Goal: Transaction & Acquisition: Obtain resource

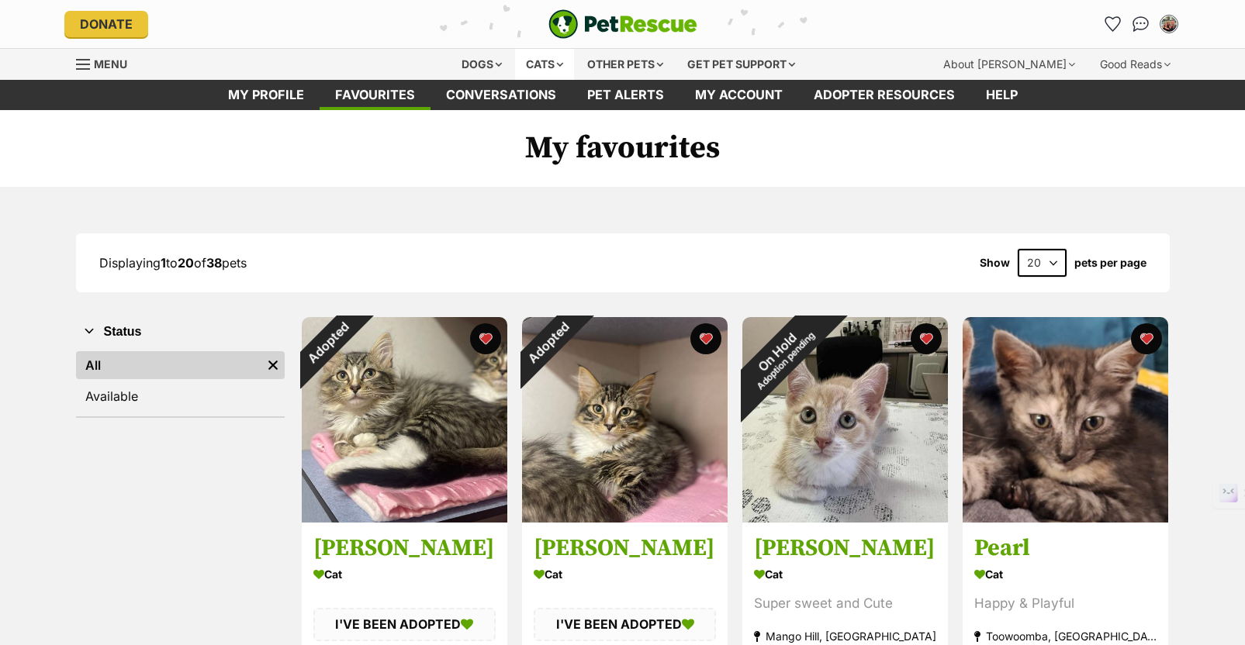
click at [535, 60] on div "Cats" at bounding box center [544, 64] width 59 height 31
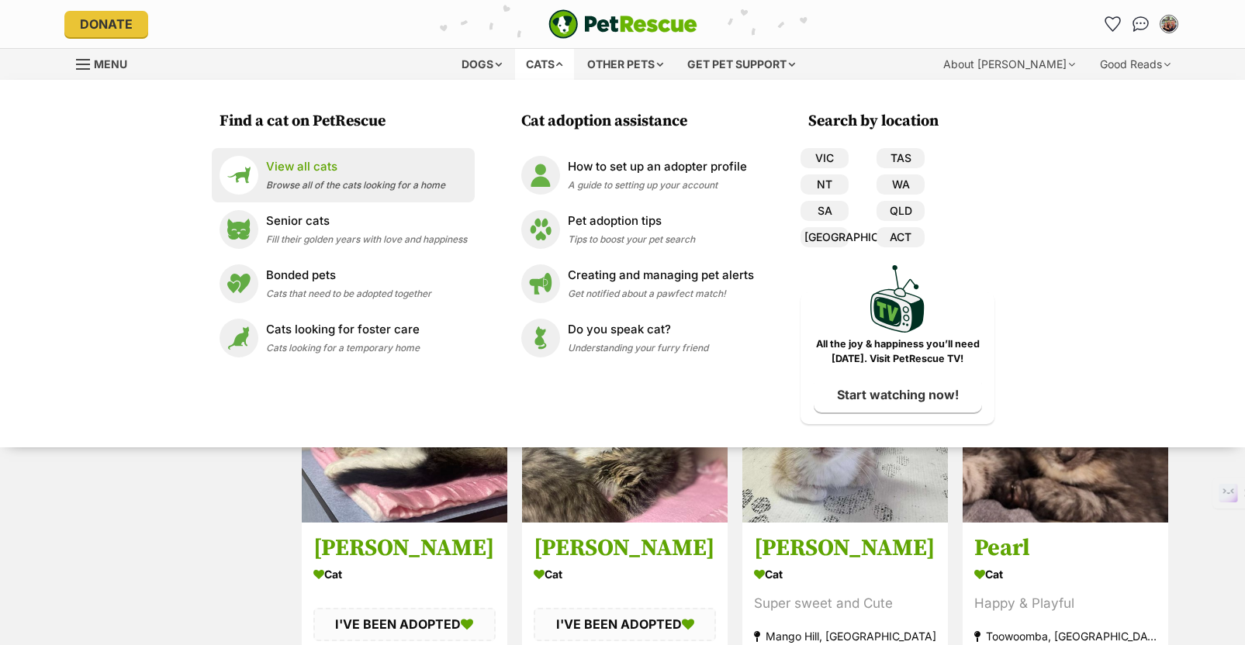
click at [306, 199] on li "View all cats Browse all of the cats looking for a home" at bounding box center [343, 175] width 263 height 54
click at [306, 175] on div "View all cats Browse all of the cats looking for a home" at bounding box center [355, 174] width 179 height 33
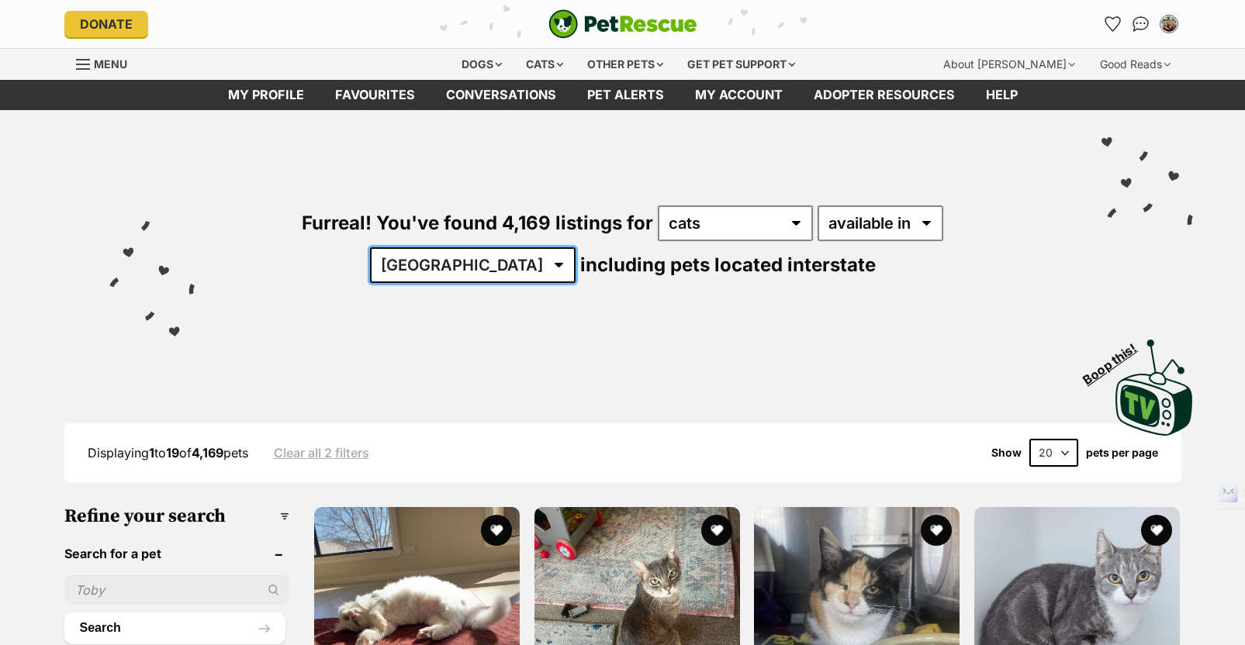
click at [576, 247] on select "Australia ACT NSW NT QLD SA TAS VIC WA" at bounding box center [473, 265] width 206 height 36
select select "QLD"
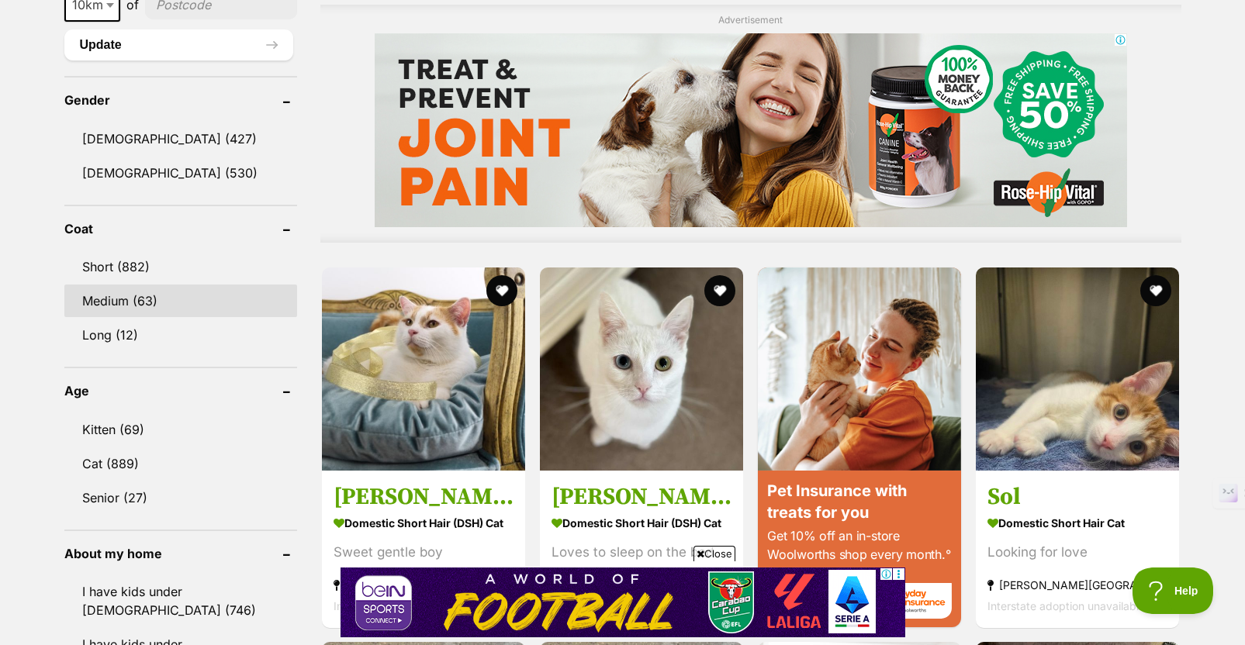
click at [170, 306] on link "Medium (63)" at bounding box center [180, 301] width 233 height 33
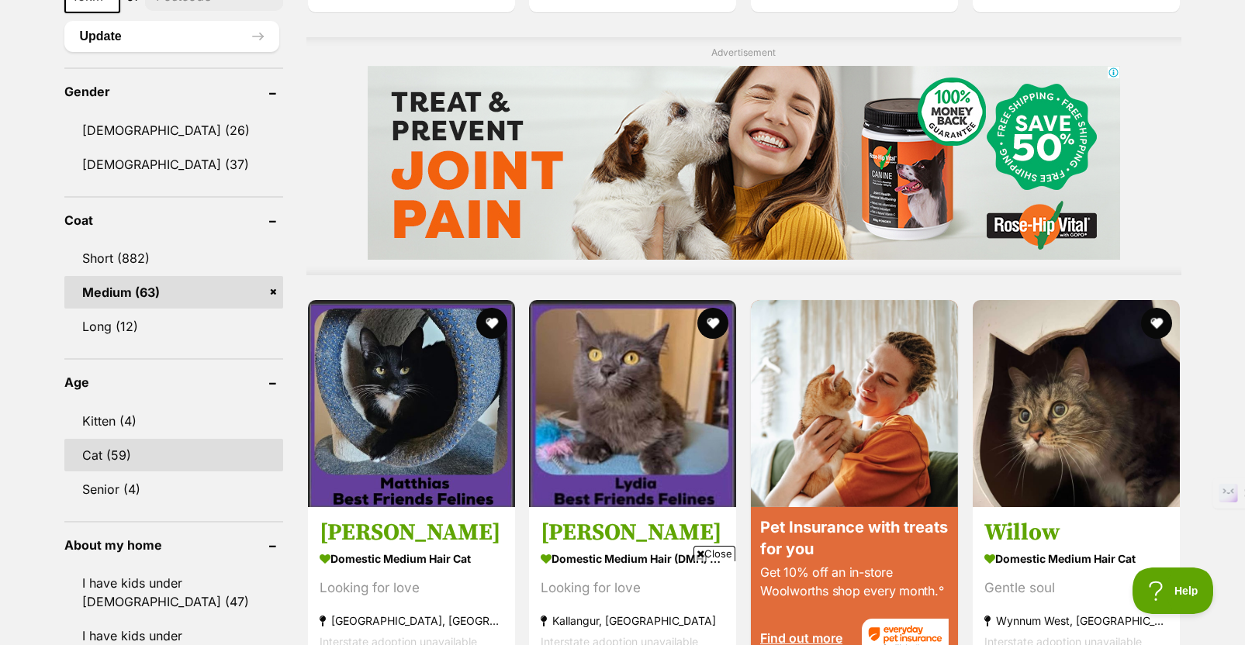
click at [158, 456] on link "Cat (59)" at bounding box center [173, 455] width 219 height 33
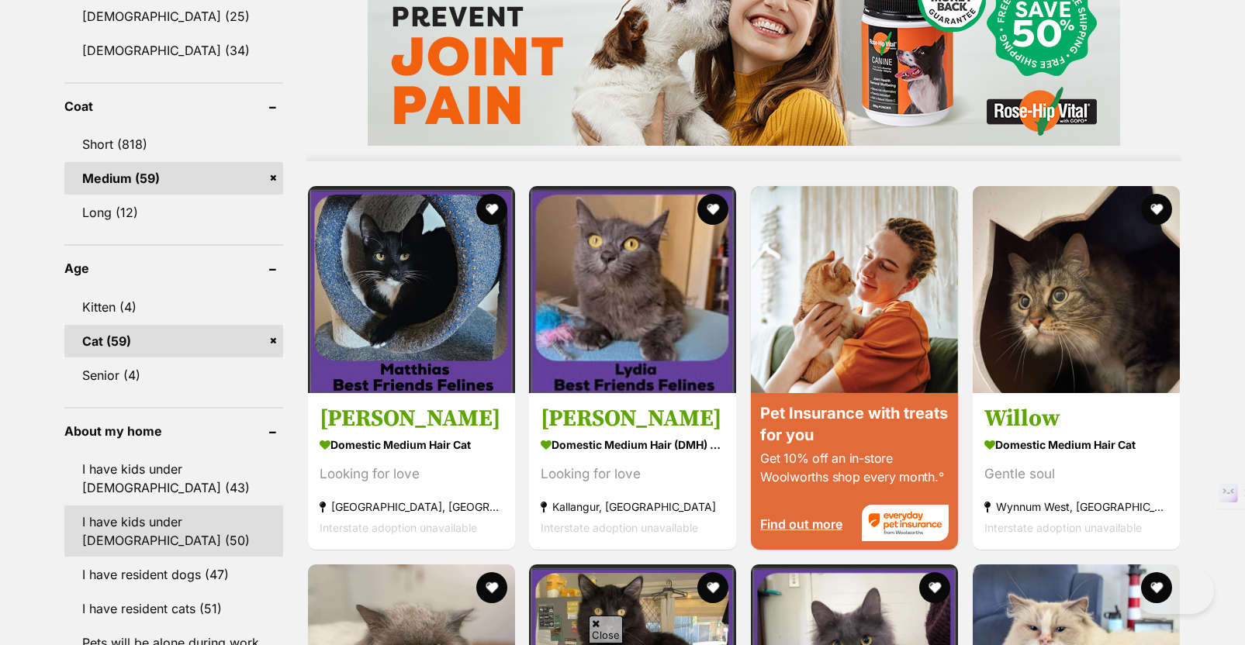
click at [165, 510] on link "I have kids under 12 years old (50)" at bounding box center [173, 531] width 219 height 51
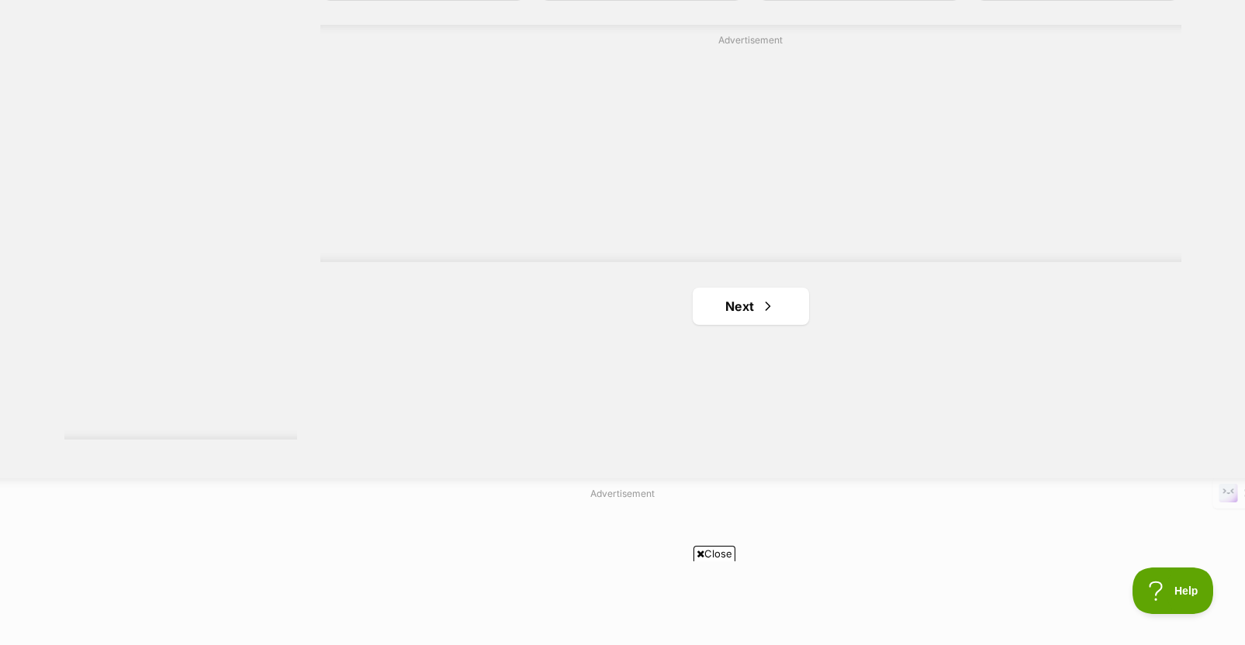
scroll to position [2860, 0]
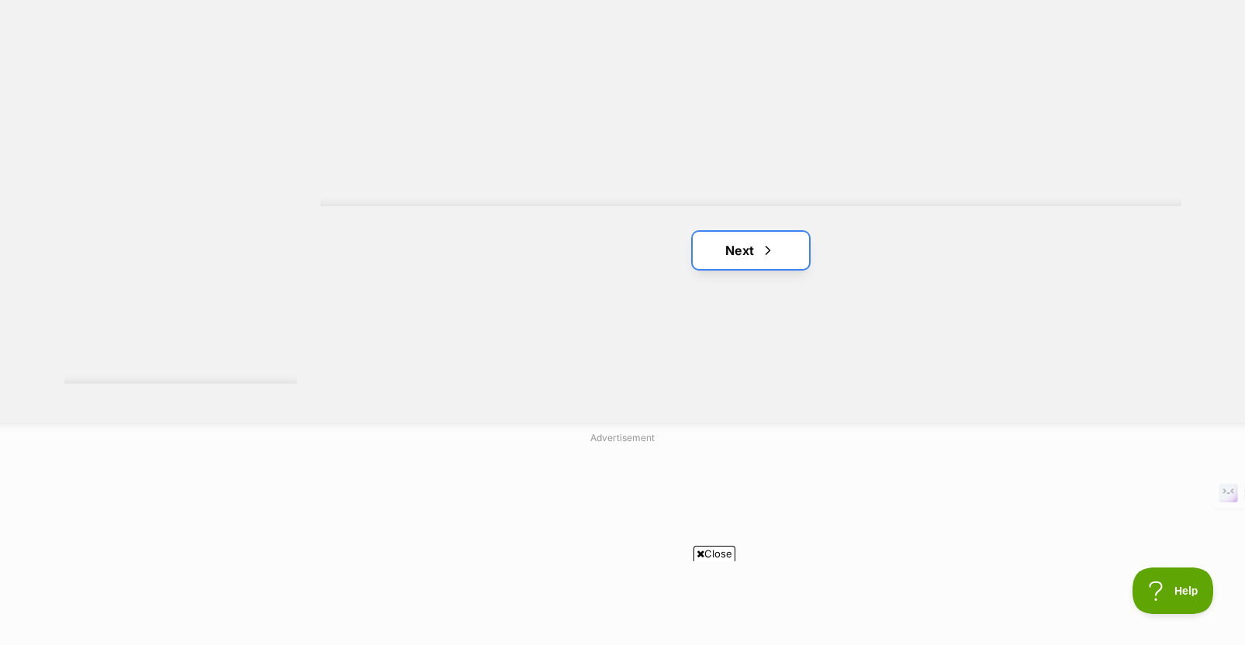
click at [746, 254] on link "Next" at bounding box center [751, 250] width 116 height 37
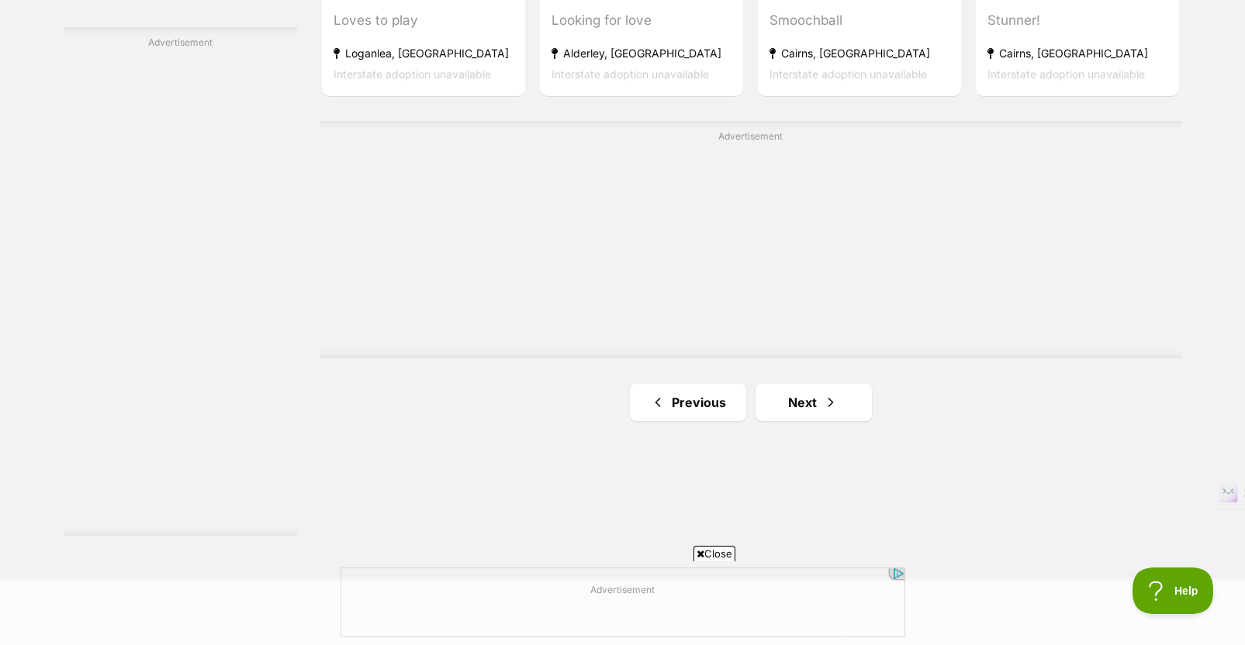
scroll to position [2709, 0]
click at [816, 412] on link "Next" at bounding box center [814, 400] width 116 height 37
